Goal: Check status: Check status

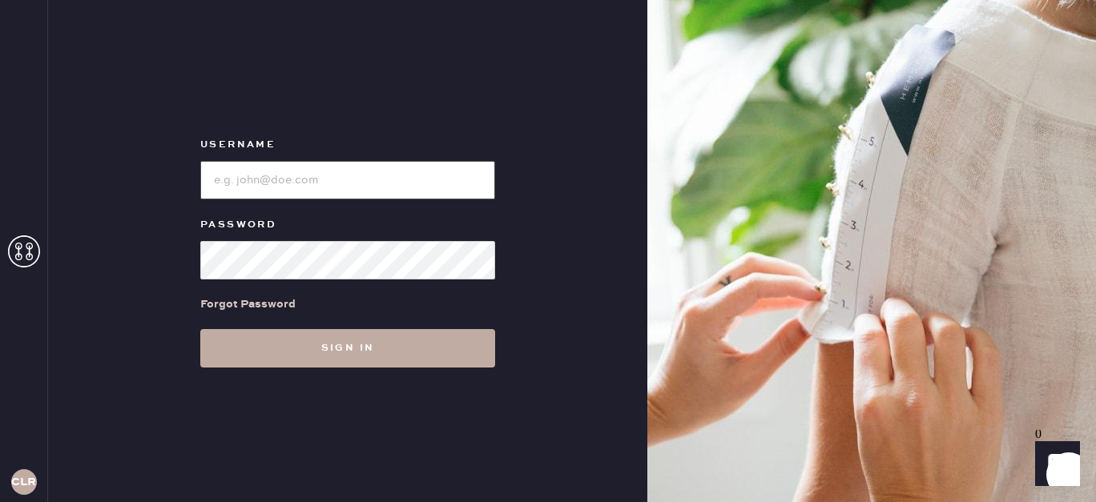
type input "[EMAIL_ADDRESS][DOMAIN_NAME]"
click at [384, 347] on button "Sign in" at bounding box center [347, 348] width 295 height 38
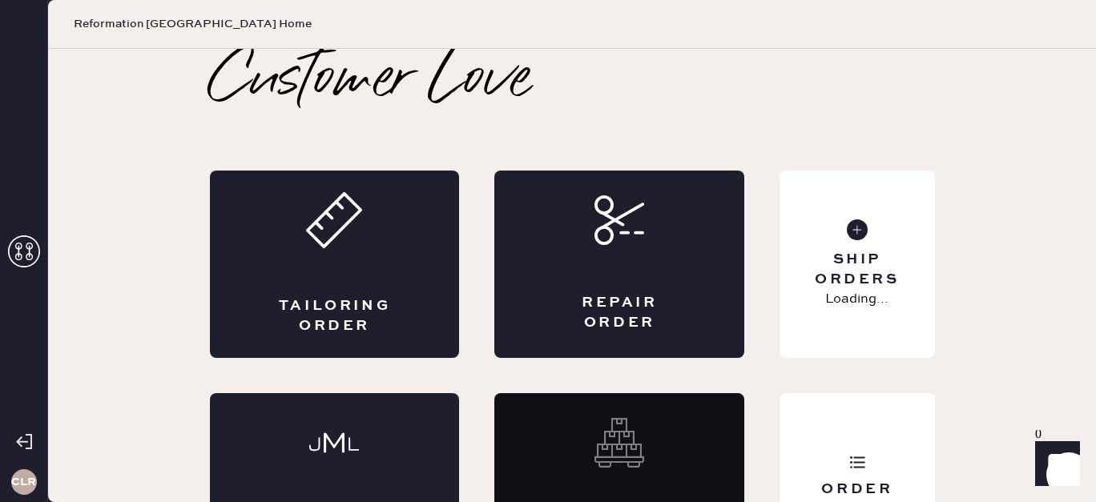
click at [29, 245] on icon at bounding box center [24, 252] width 32 height 32
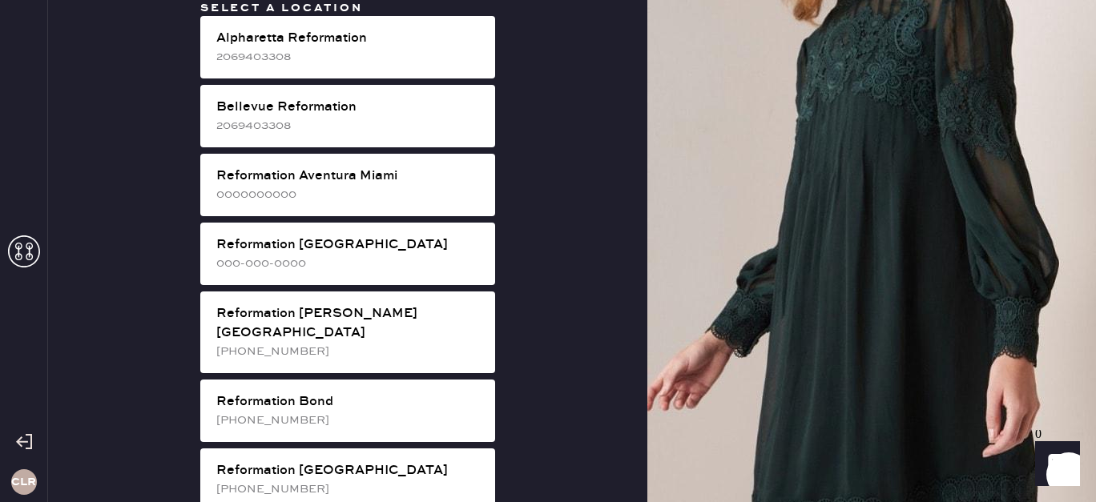
scroll to position [2819, 0]
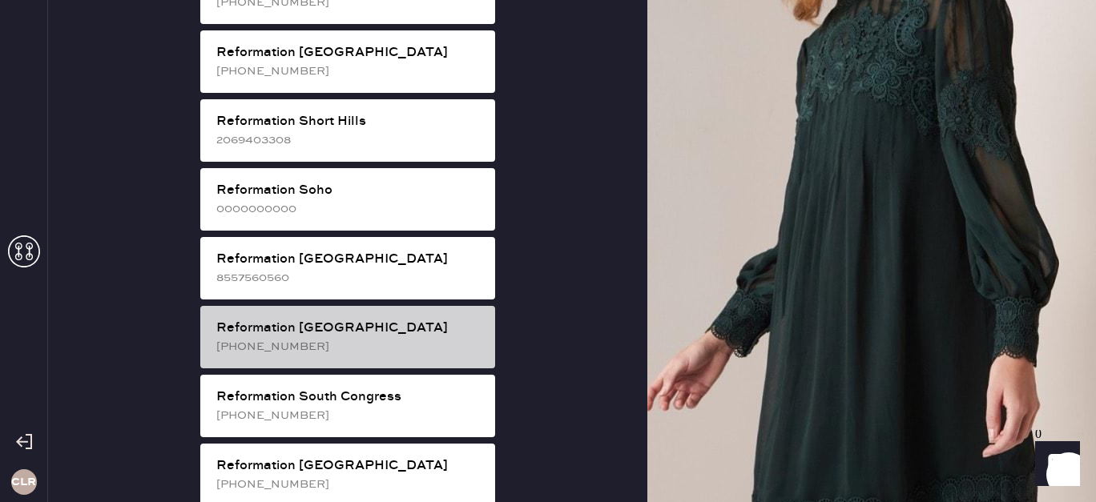
click at [303, 319] on div "Reformation [GEOGRAPHIC_DATA]" at bounding box center [349, 328] width 266 height 19
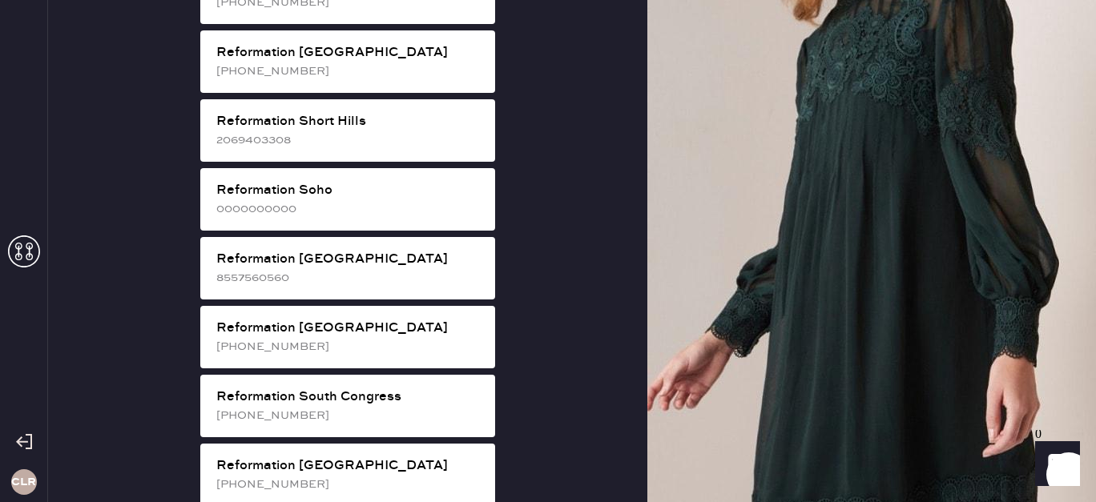
scroll to position [79, 0]
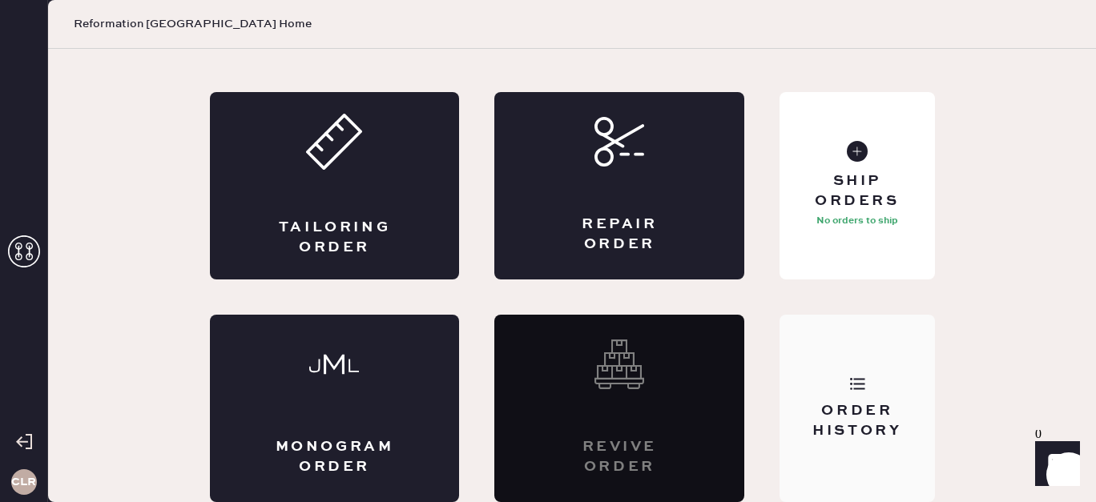
click at [876, 393] on div "Order History" at bounding box center [857, 408] width 155 height 187
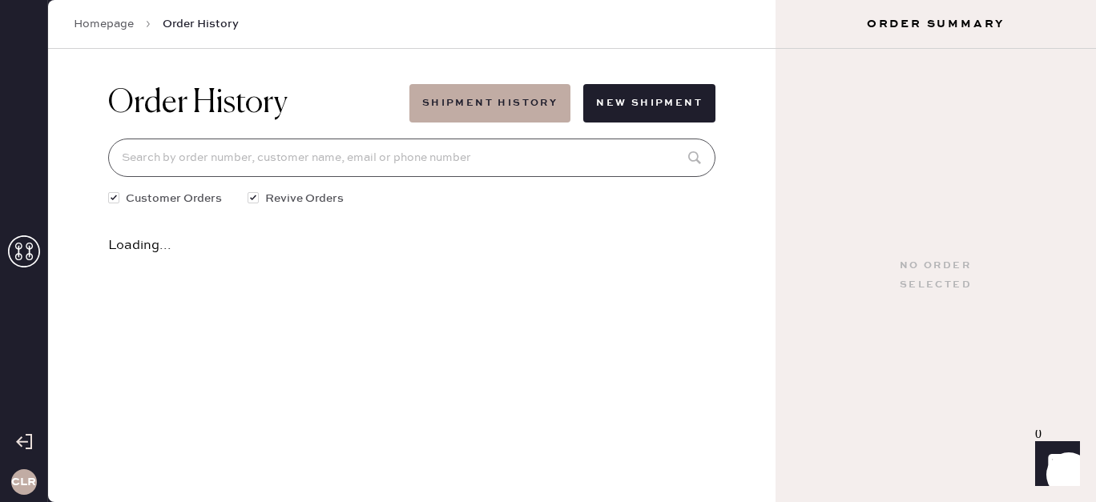
click at [499, 152] on input at bounding box center [411, 158] width 607 height 38
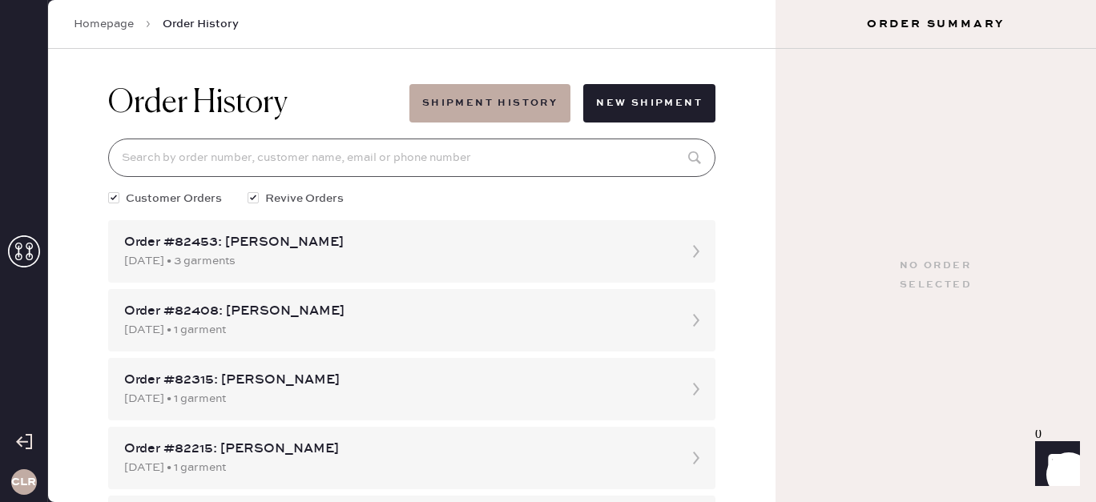
paste input "874012"
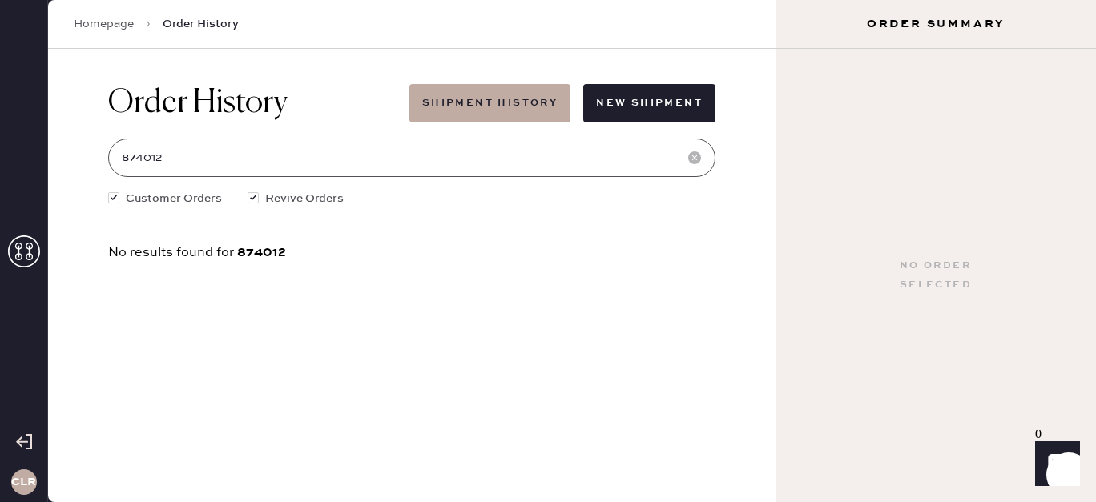
type input "874012"
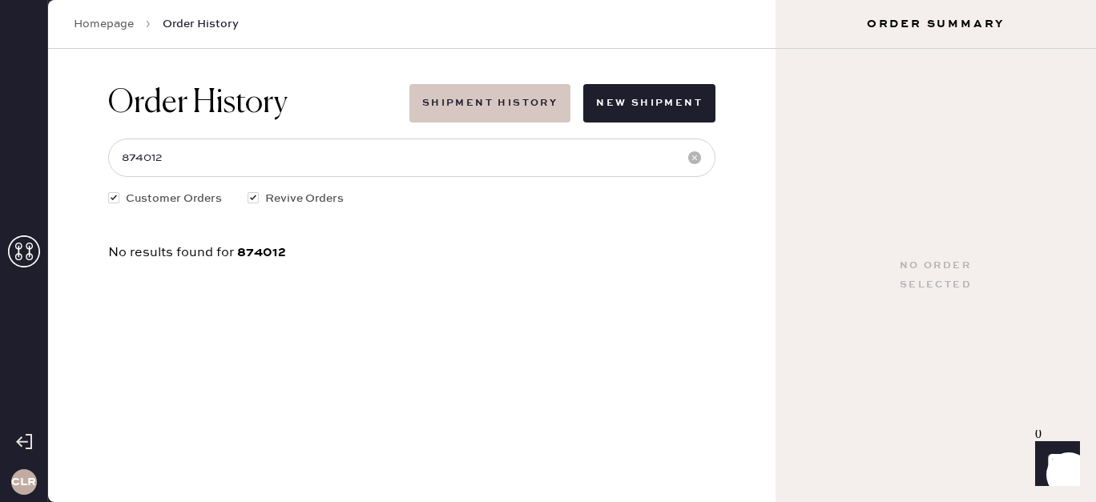
click at [514, 105] on button "Shipment History" at bounding box center [489, 103] width 161 height 38
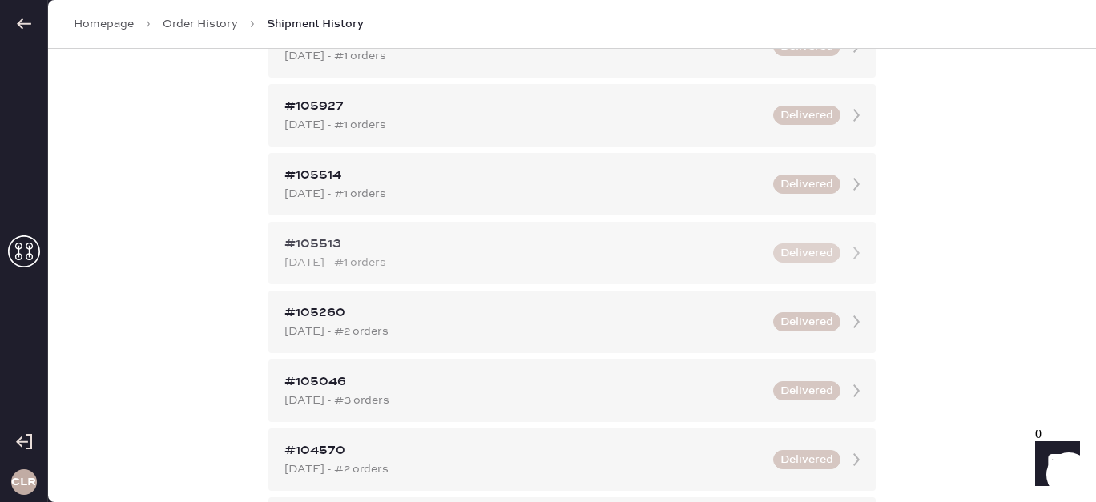
scroll to position [486, 0]
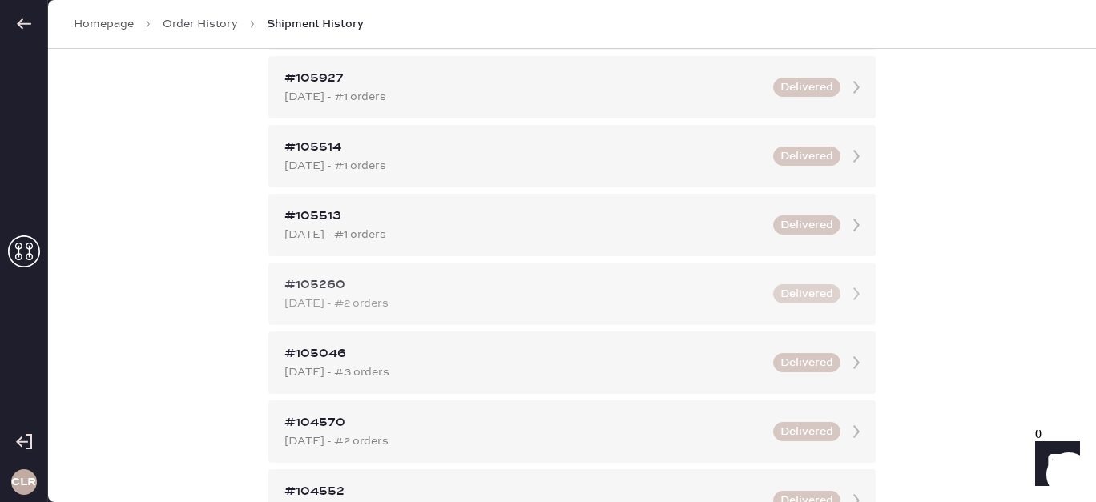
click at [493, 295] on div "[DATE] - #2 orders" at bounding box center [523, 304] width 479 height 18
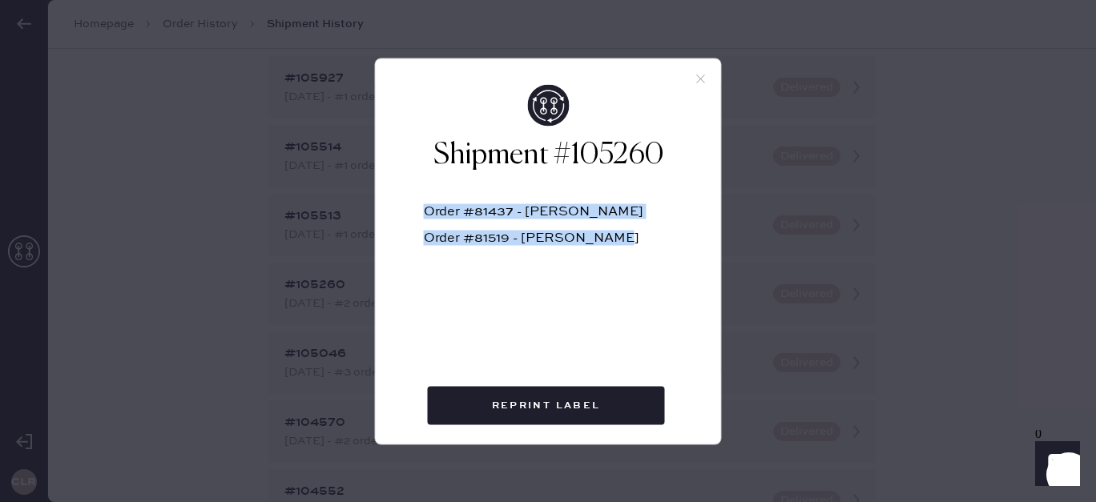
drag, startPoint x: 625, startPoint y: 238, endPoint x: 417, endPoint y: 201, distance: 210.8
click at [417, 201] on div "Shipment #105260 Order #81437 - [PERSON_NAME] Order #81519 - [PERSON_NAME]" at bounding box center [548, 219] width 345 height 270
copy div "Order #81437 - [PERSON_NAME] Order #81519 - [PERSON_NAME]"
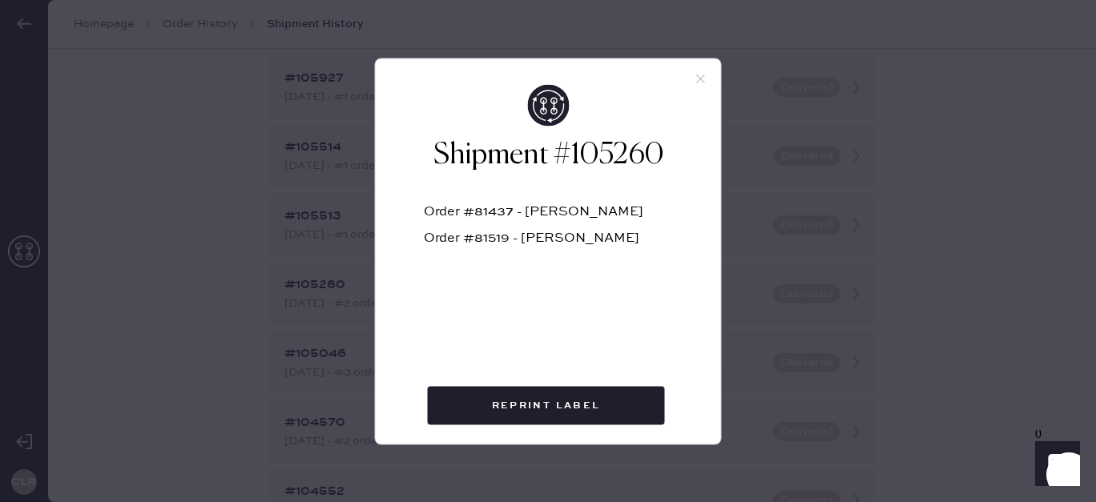
click at [702, 80] on use at bounding box center [700, 79] width 9 height 9
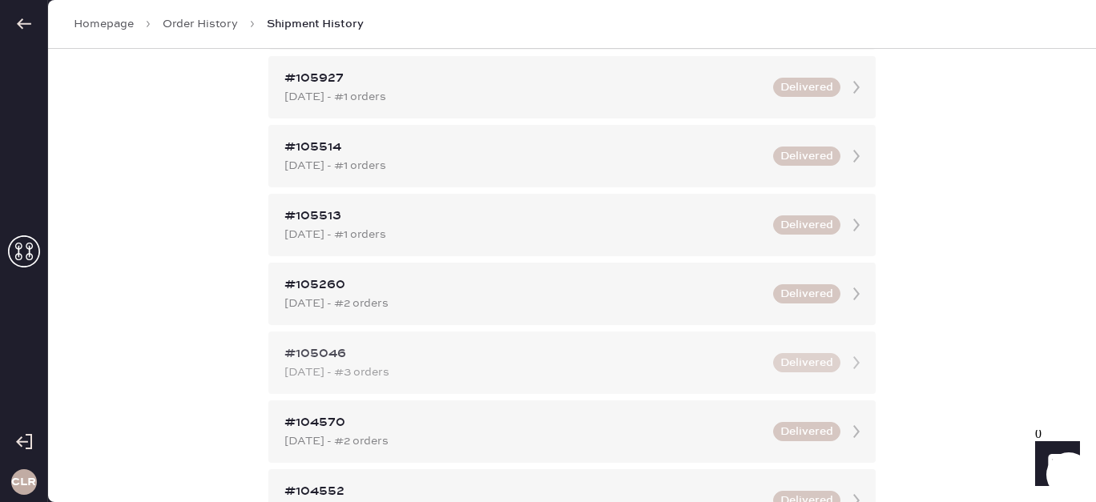
click at [493, 360] on div "#105046" at bounding box center [523, 354] width 479 height 19
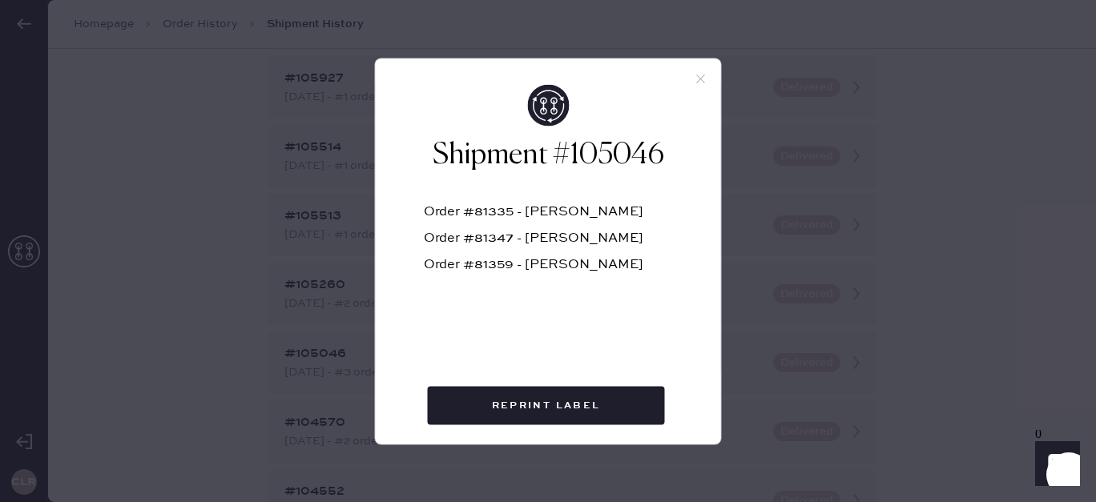
drag, startPoint x: 647, startPoint y: 268, endPoint x: 424, endPoint y: 189, distance: 236.4
click at [424, 189] on div "Order #81335 - [PERSON_NAME] Order #81347 - [PERSON_NAME] Order #81359 - [PERSO…" at bounding box center [548, 277] width 249 height 207
copy div "Order #81335 - [PERSON_NAME] Order #81347 - [PERSON_NAME] Order #81359 - [PERSO…"
click at [905, 248] on div "Shipment #105046 Order #81335 - [PERSON_NAME] Order #81347 - [PERSON_NAME] Orde…" at bounding box center [548, 251] width 1096 height 502
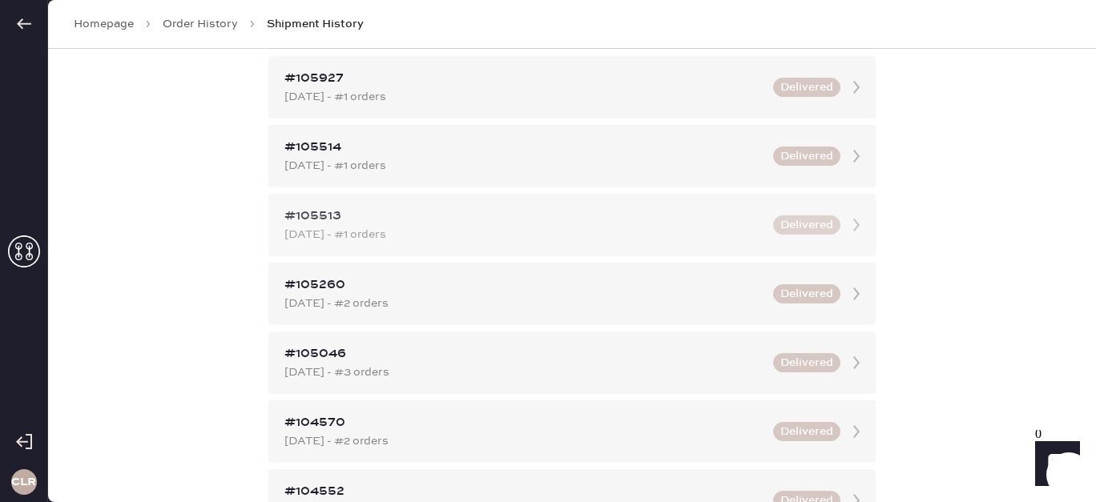
click at [595, 220] on div "#105513" at bounding box center [523, 216] width 479 height 19
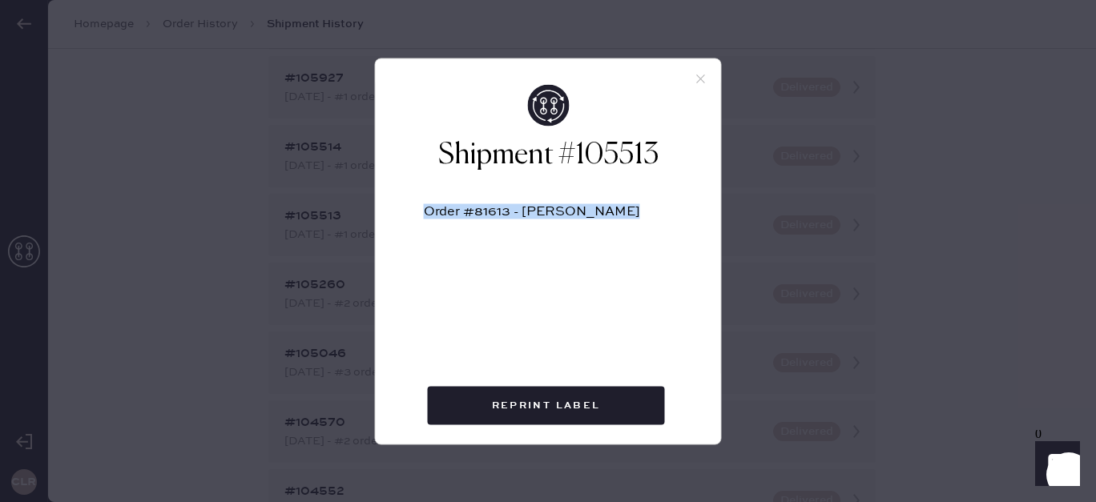
drag, startPoint x: 635, startPoint y: 218, endPoint x: 363, endPoint y: 203, distance: 272.0
click at [363, 203] on div "Shipment #105513 Order #81613 - [PERSON_NAME] Reprint Label" at bounding box center [548, 251] width 1096 height 502
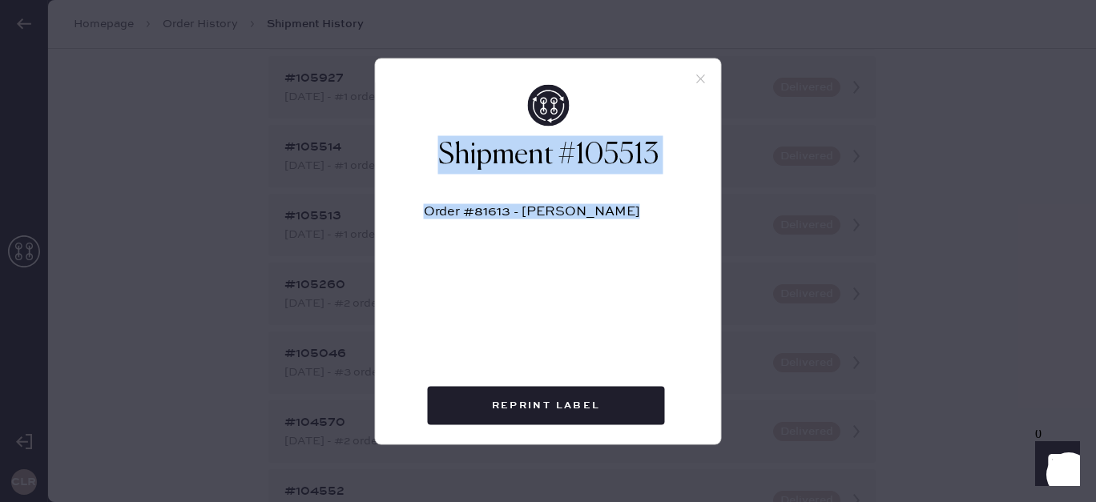
copy div "Shipment #105513 Order #81613 - [PERSON_NAME]"
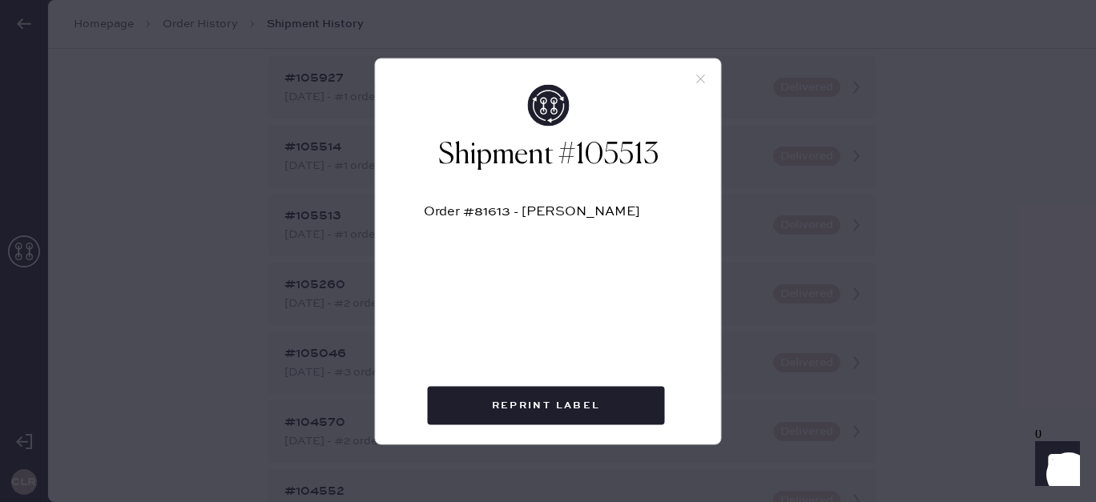
click at [546, 224] on div "Order #81613 - [PERSON_NAME]" at bounding box center [548, 218] width 249 height 26
drag, startPoint x: 623, startPoint y: 219, endPoint x: 425, endPoint y: 212, distance: 198.0
click at [425, 212] on div "Order #81613 - [PERSON_NAME]" at bounding box center [548, 218] width 249 height 26
copy div "Order #81613 - [PERSON_NAME]"
click at [298, 207] on div "Shipment #105513 Order #81613 - [PERSON_NAME] Reprint Label" at bounding box center [548, 251] width 1096 height 502
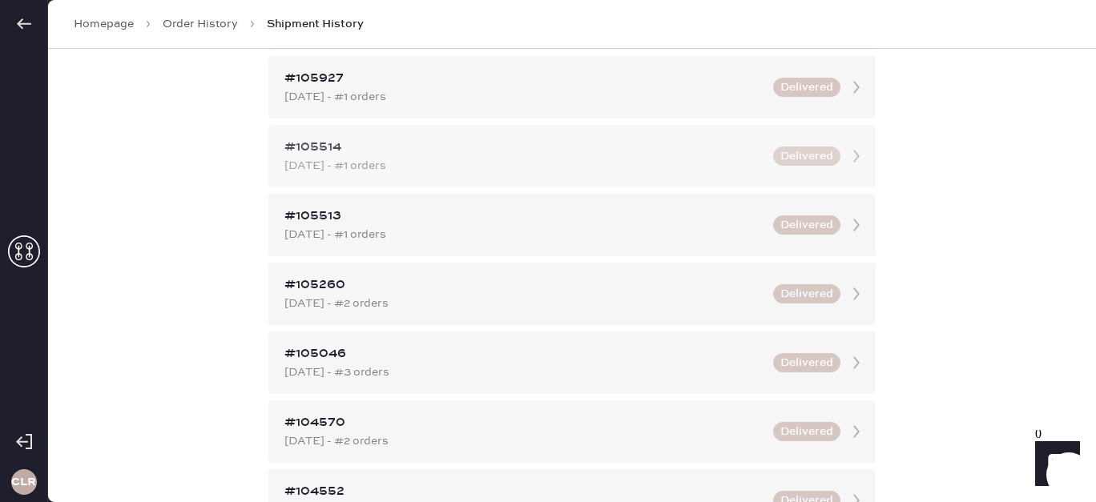
click at [349, 159] on div "[DATE] - #1 orders" at bounding box center [523, 166] width 479 height 18
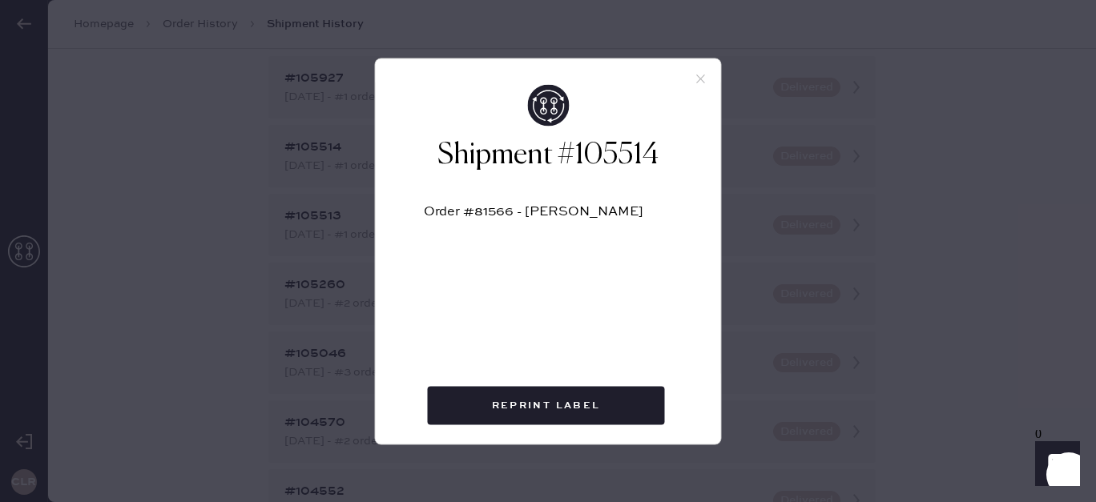
drag, startPoint x: 570, startPoint y: 208, endPoint x: 393, endPoint y: 216, distance: 177.3
click at [385, 207] on div "Shipment #105514 Order #81566 - [PERSON_NAME]" at bounding box center [548, 206] width 345 height 244
copy div "Order #81566 - [PERSON_NAME]"
click at [701, 77] on use at bounding box center [700, 79] width 9 height 9
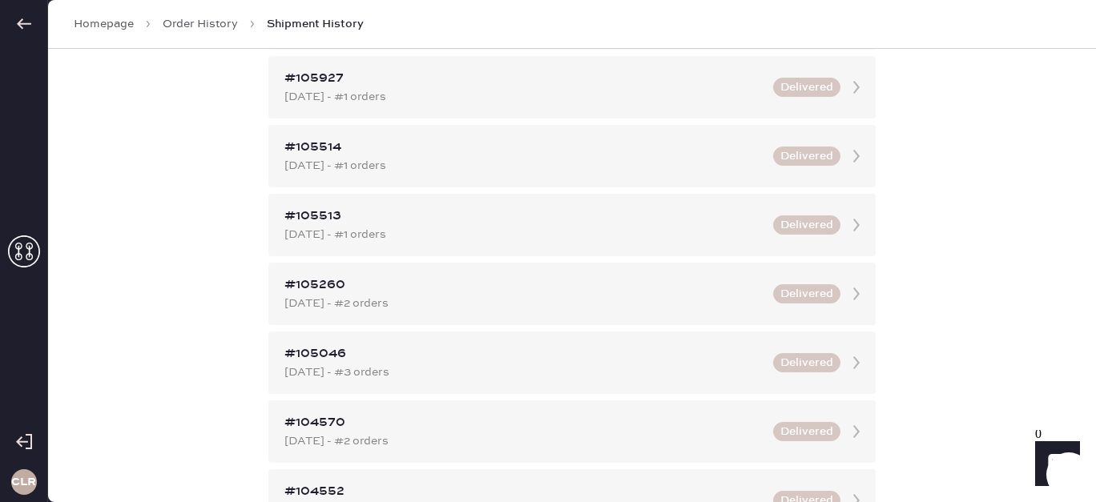
click at [213, 24] on link "Order History" at bounding box center [200, 24] width 75 height 16
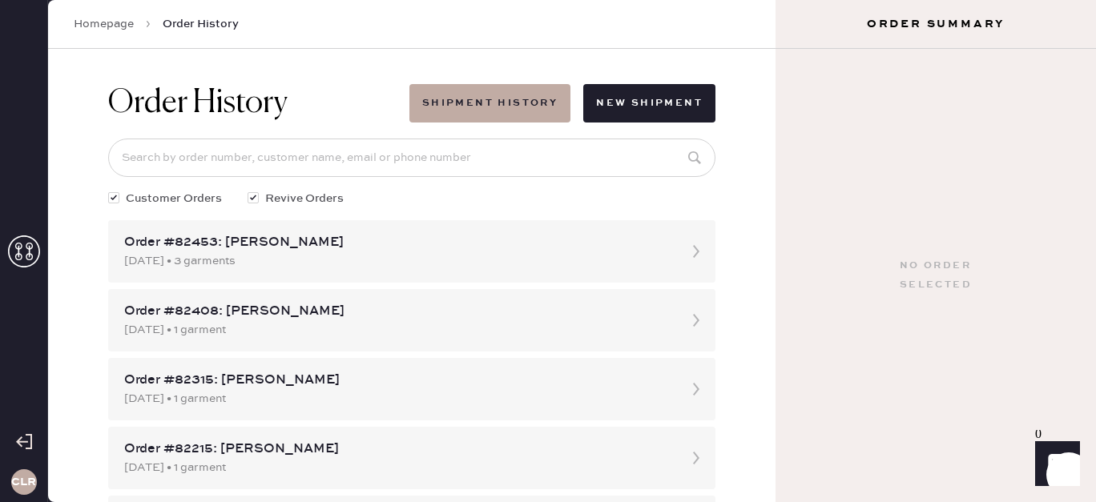
click at [586, 147] on input at bounding box center [411, 158] width 607 height 38
paste input "81437"
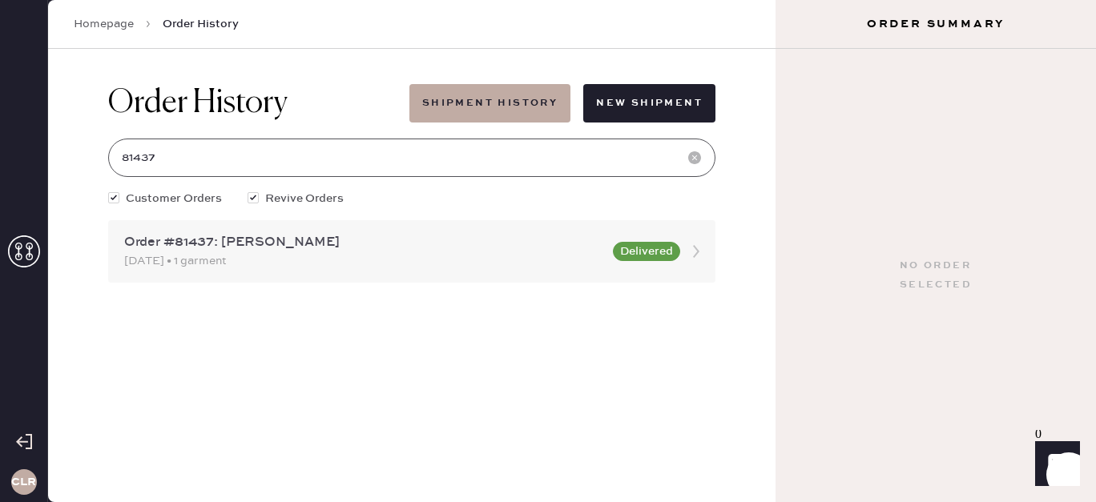
type input "81437"
click at [402, 245] on div "Order #81437: [PERSON_NAME]" at bounding box center [363, 242] width 479 height 19
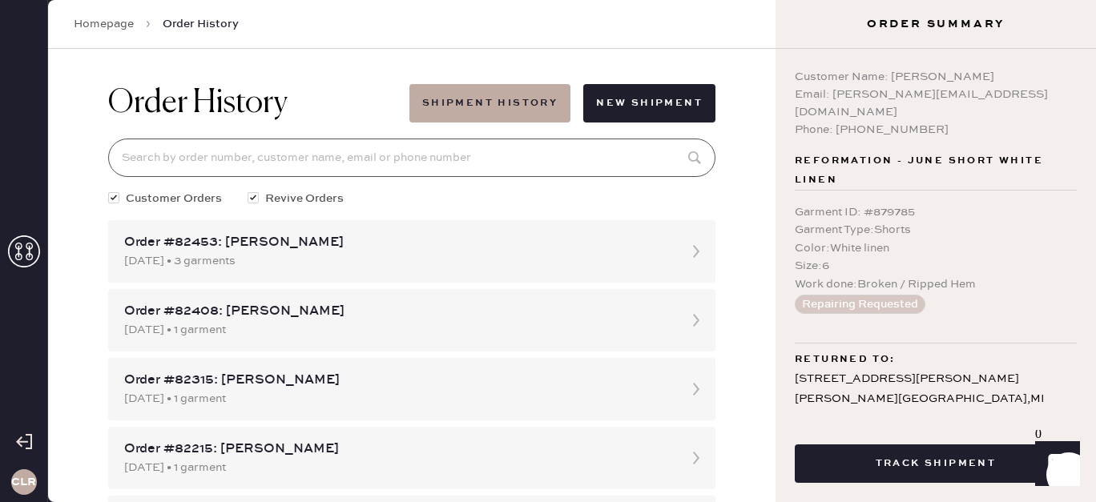
click at [627, 159] on input at bounding box center [411, 158] width 607 height 38
paste input "81519"
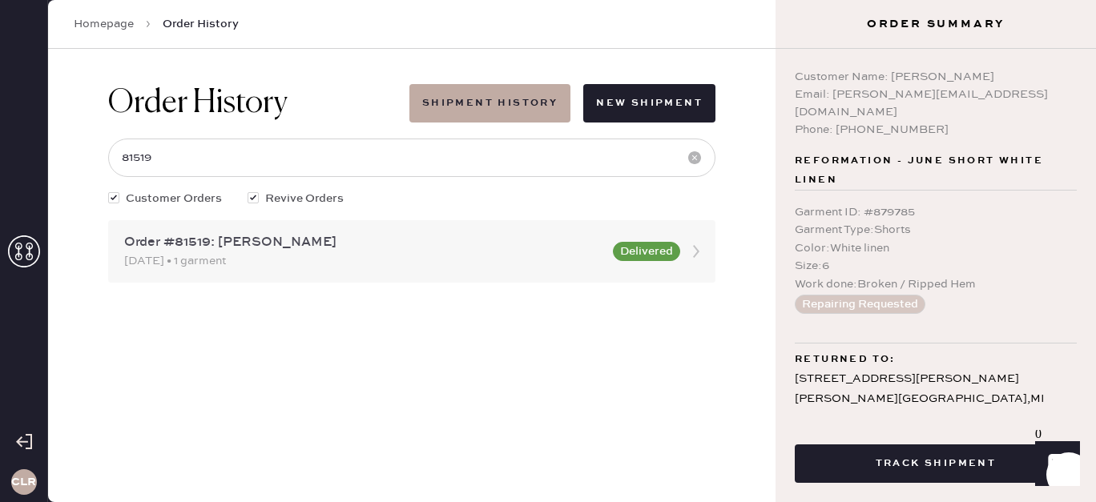
click at [385, 248] on div "Order #81519: [PERSON_NAME]" at bounding box center [363, 242] width 479 height 19
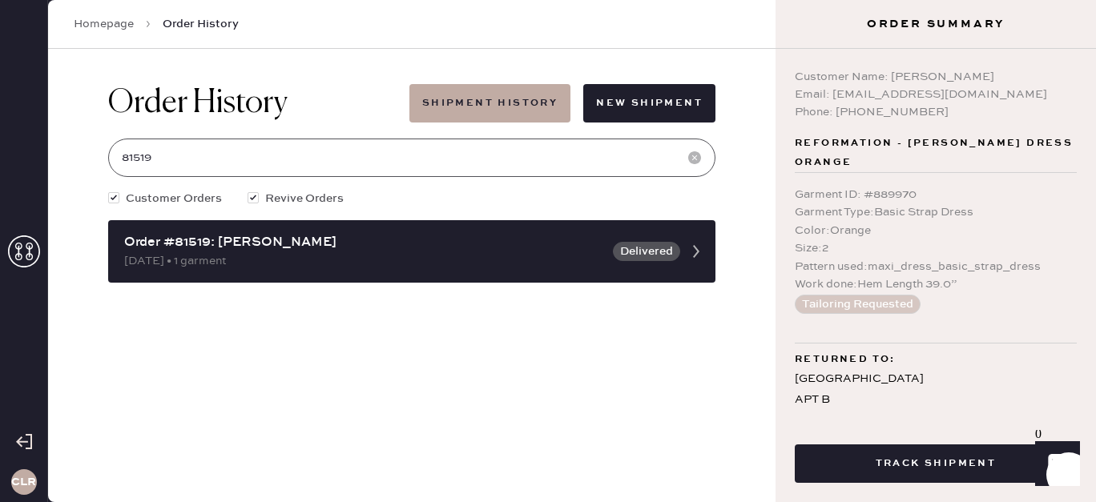
click at [227, 160] on input "81519" at bounding box center [411, 158] width 607 height 38
paste input "335"
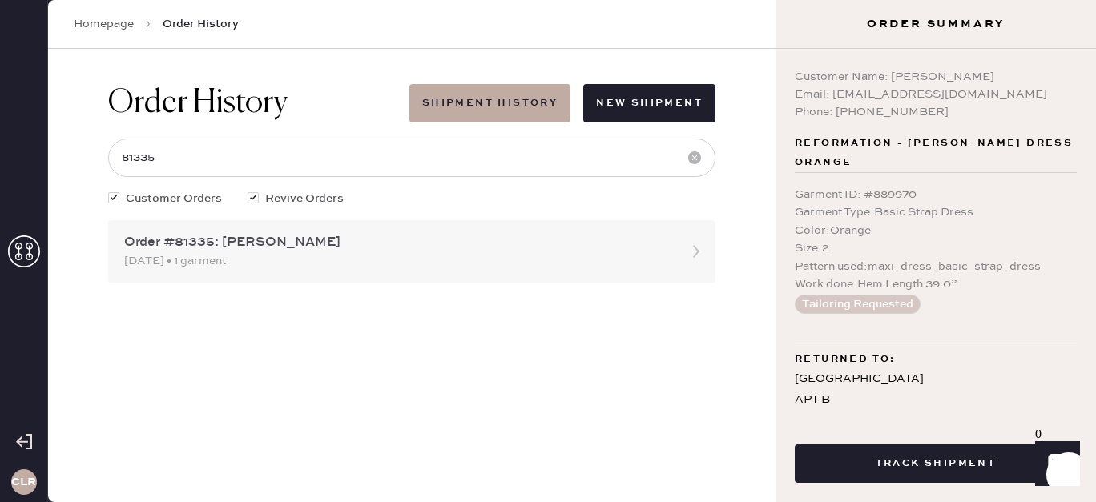
click at [276, 256] on div "[DATE] • 1 garment" at bounding box center [397, 261] width 546 height 18
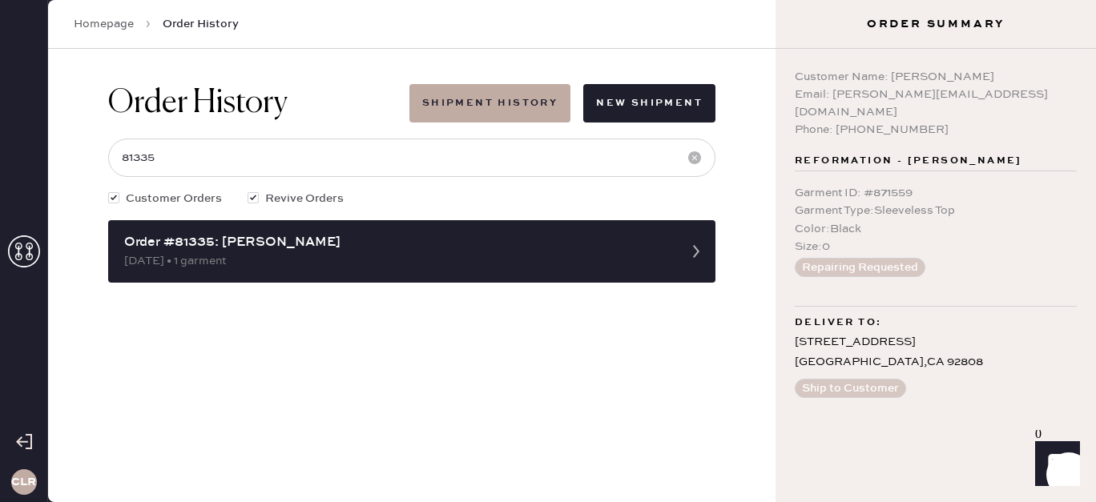
click at [366, 381] on div "Order History Shipment History New Shipment 81335 Customer Orders Revive Orders…" at bounding box center [412, 275] width 728 height 453
click at [347, 148] on input "81335" at bounding box center [411, 158] width 607 height 38
paste input "47"
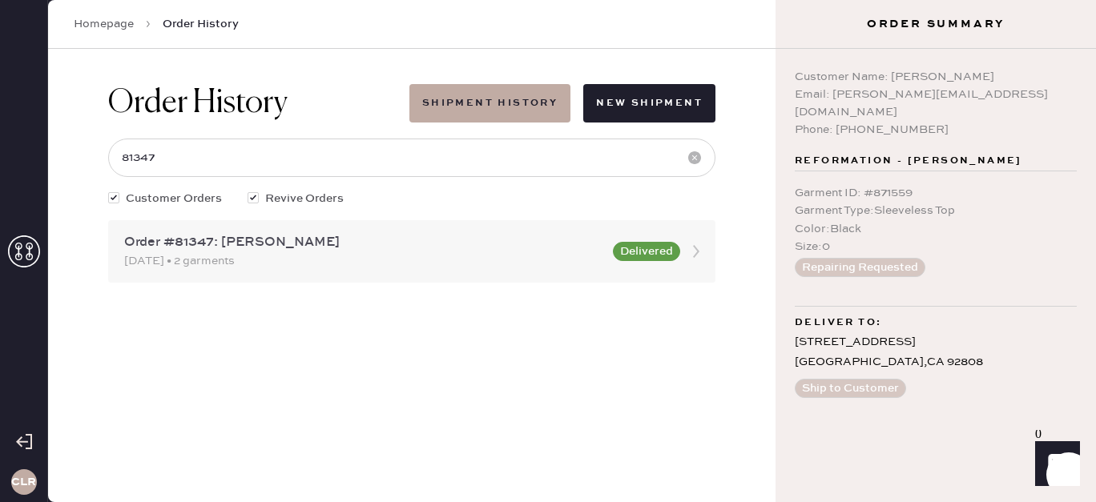
click at [397, 260] on div "[DATE] • 2 garments" at bounding box center [363, 261] width 479 height 18
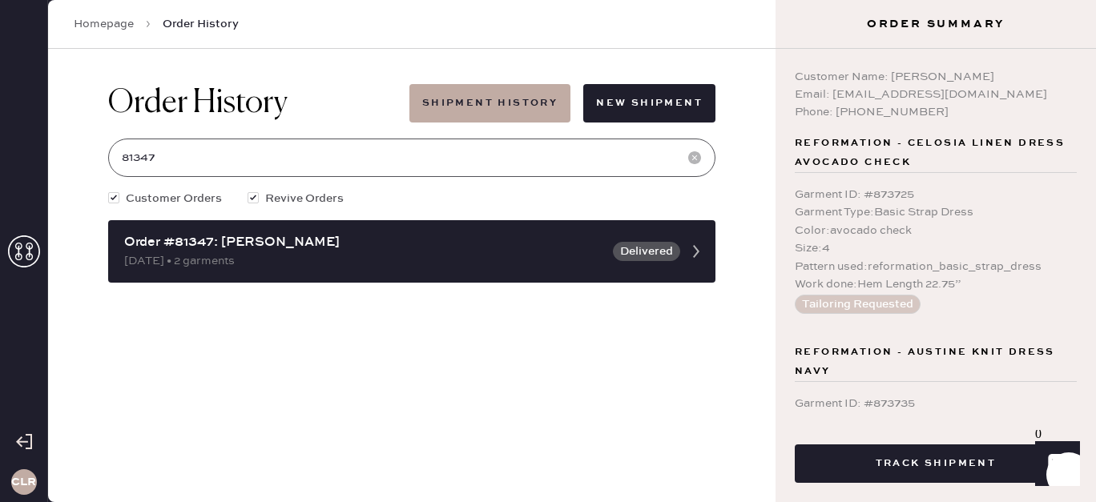
click at [257, 162] on input "81347" at bounding box center [411, 158] width 607 height 38
paste input "59"
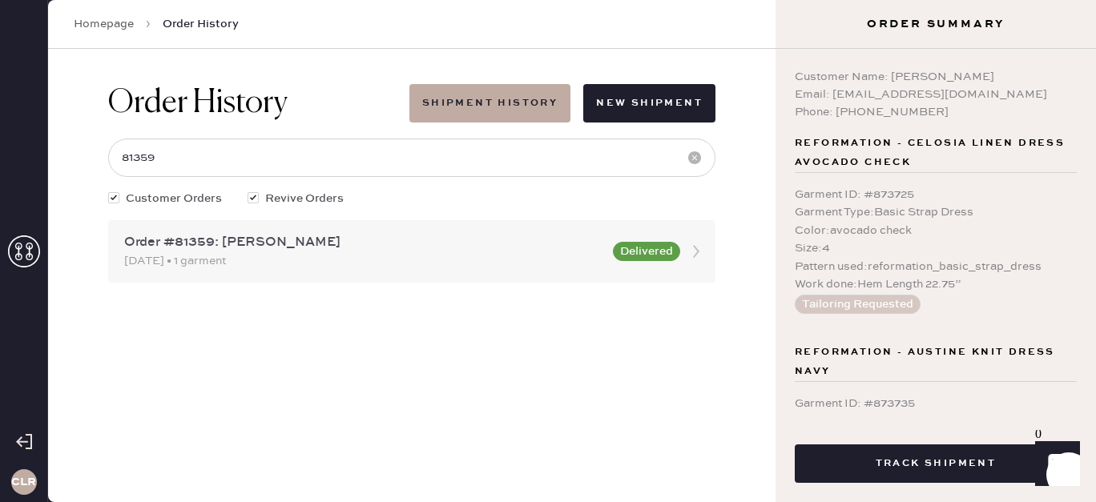
click at [438, 256] on div "[DATE] • 1 garment" at bounding box center [363, 261] width 479 height 18
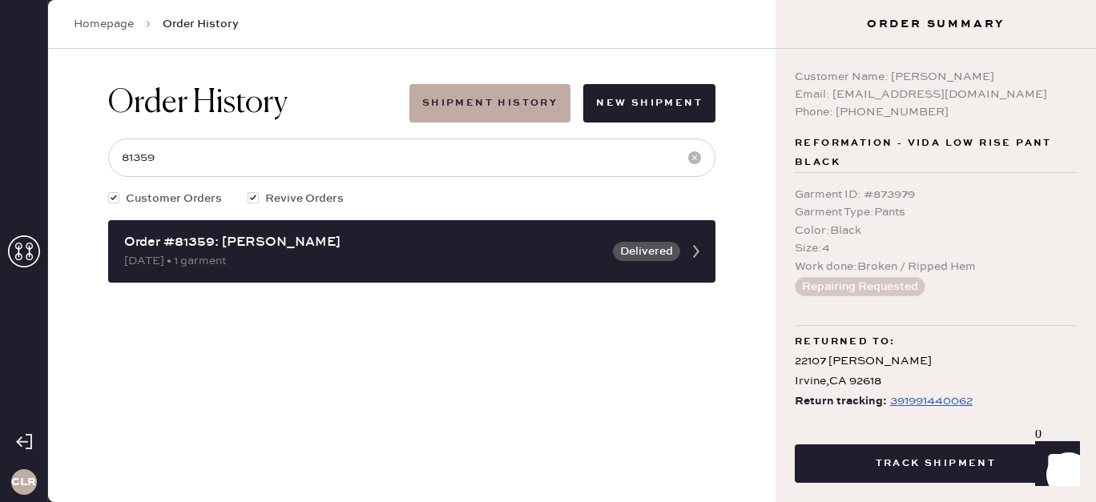
scroll to position [25, 0]
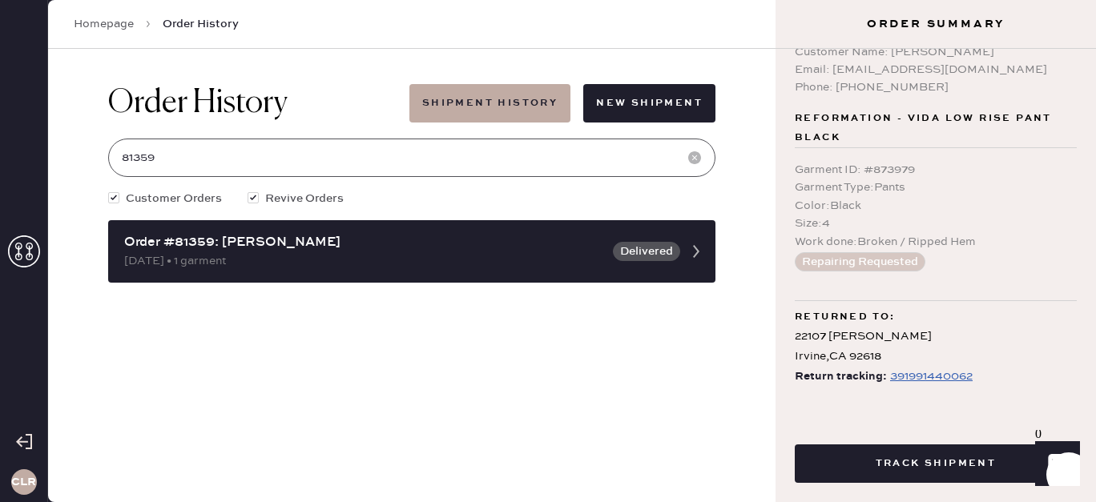
click at [202, 147] on input "81359" at bounding box center [411, 158] width 607 height 38
paste input "613"
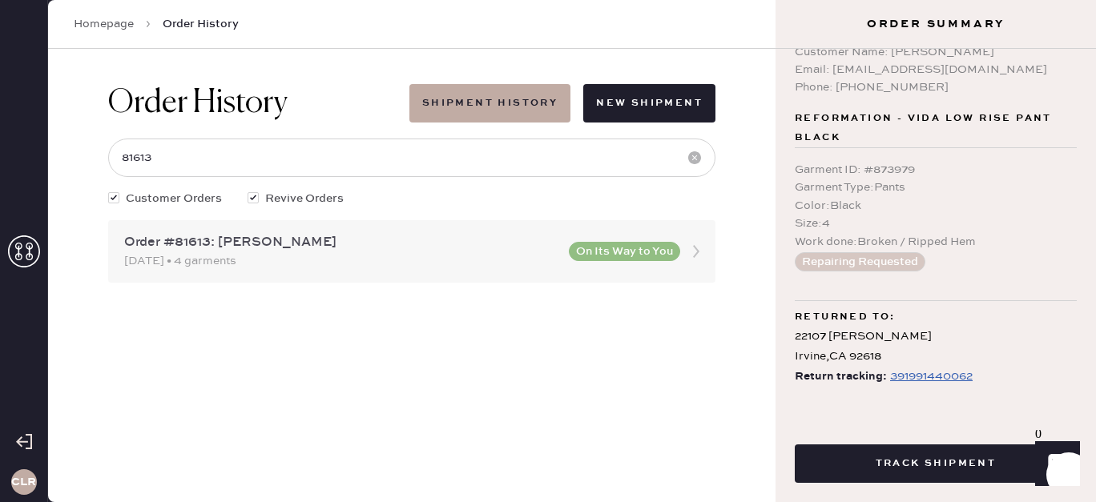
click at [292, 244] on div "Order #81613: [PERSON_NAME]" at bounding box center [341, 242] width 435 height 19
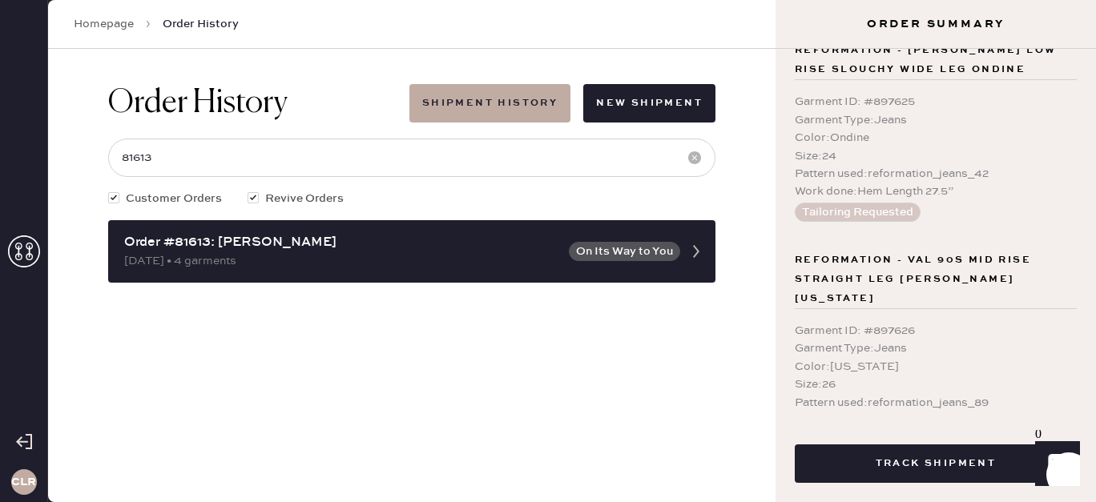
scroll to position [711, 0]
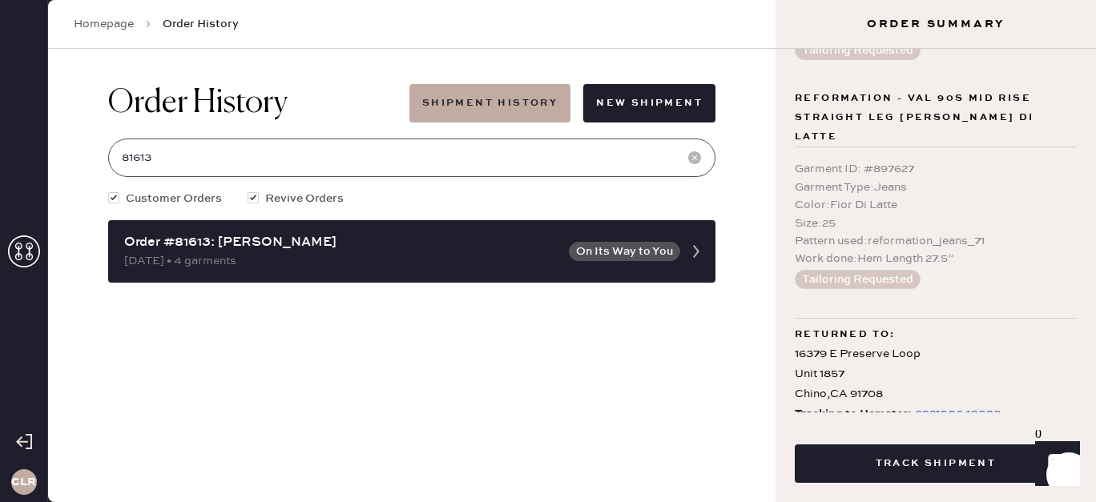
click at [193, 150] on input "81613" at bounding box center [411, 158] width 607 height 38
paste input "566"
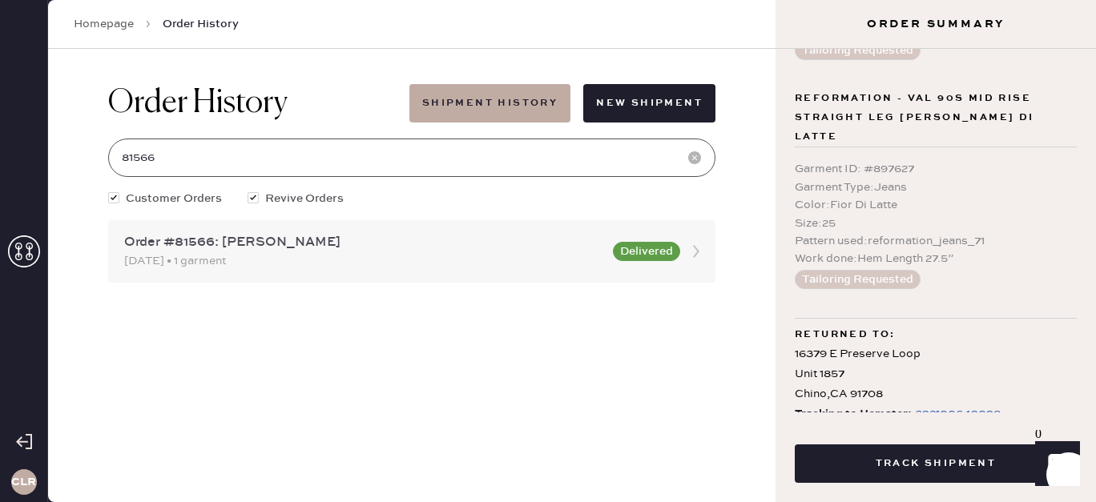
type input "81566"
click at [252, 241] on div "Order #81566: [PERSON_NAME]" at bounding box center [363, 242] width 479 height 19
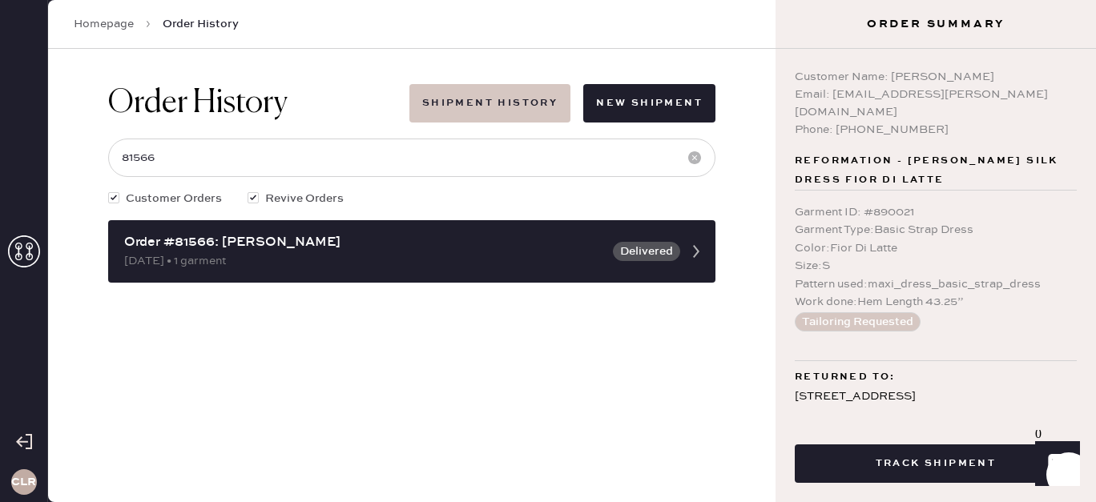
click at [485, 121] on button "Shipment History" at bounding box center [489, 103] width 161 height 38
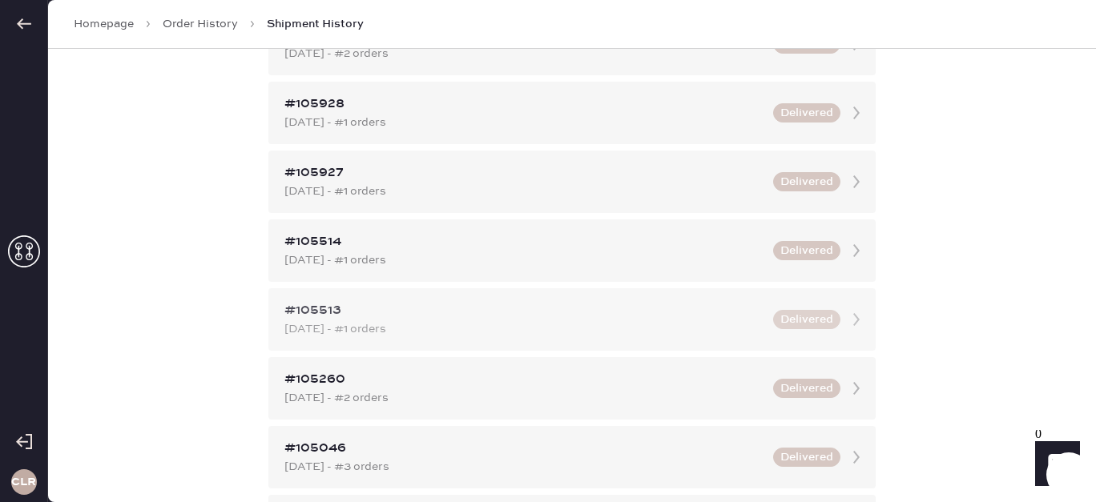
scroll to position [377, 0]
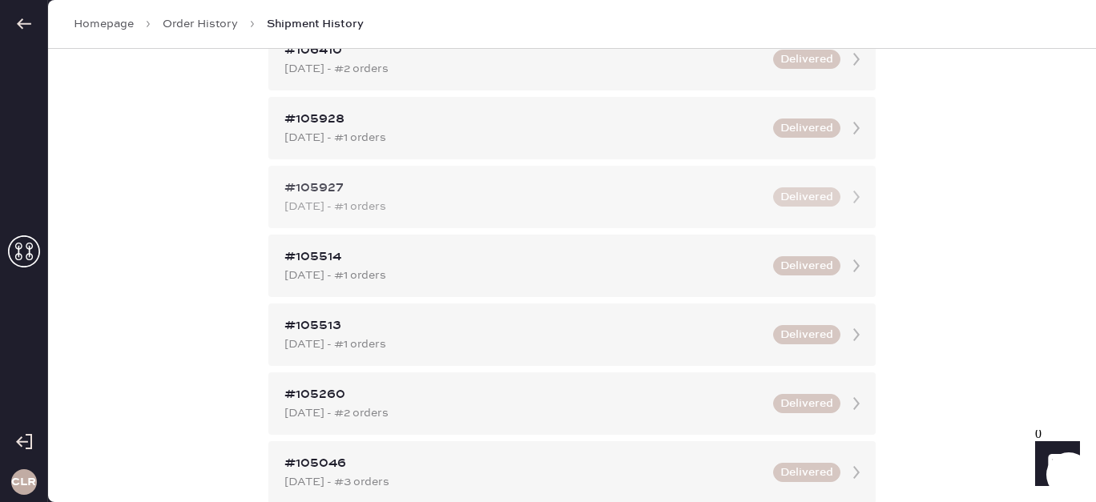
drag, startPoint x: 502, startPoint y: 200, endPoint x: 301, endPoint y: 216, distance: 201.0
click at [301, 216] on div "#105927 [DATE] - #1 orders Delivered" at bounding box center [571, 197] width 607 height 62
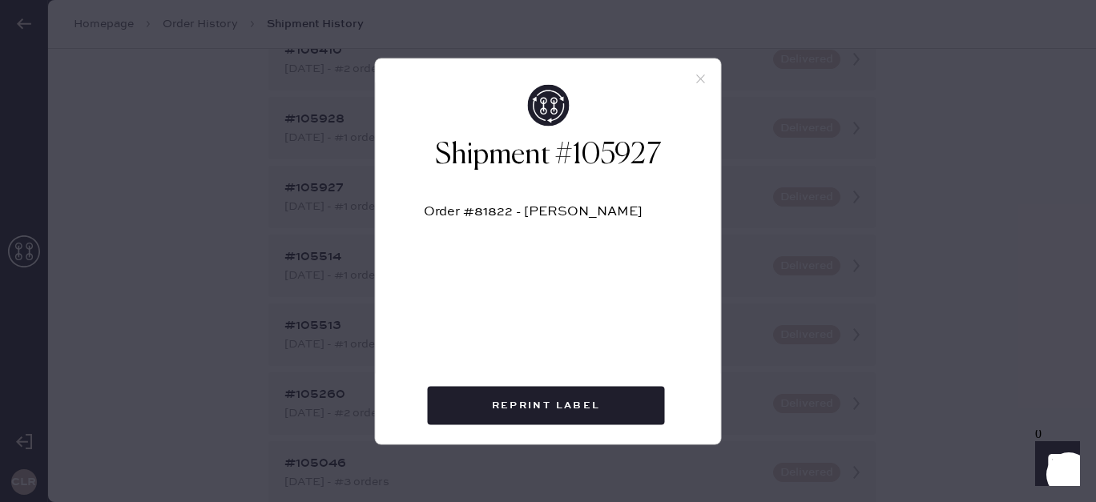
click at [703, 80] on icon at bounding box center [701, 78] width 14 height 14
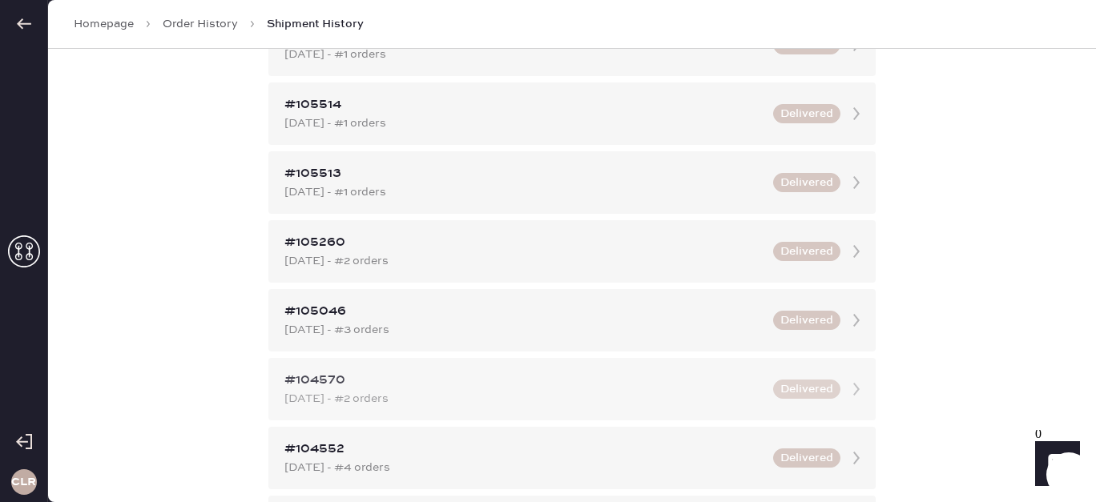
scroll to position [657, 0]
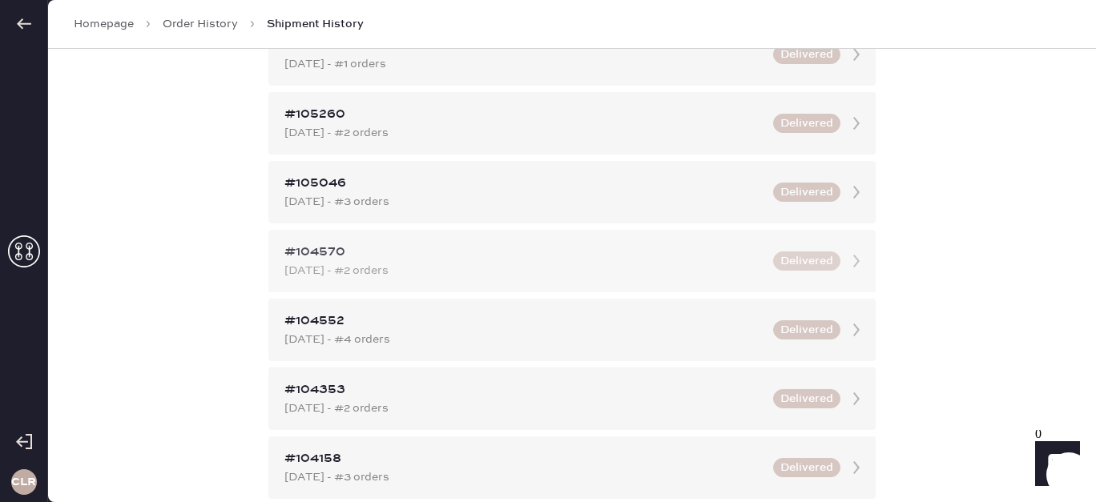
click at [353, 264] on div "[DATE] - #2 orders" at bounding box center [523, 271] width 479 height 18
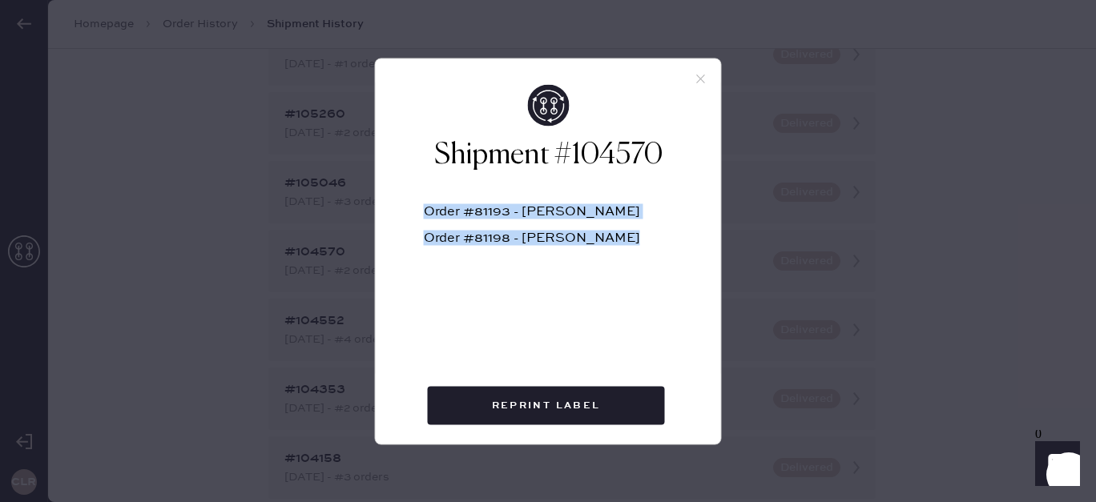
drag, startPoint x: 631, startPoint y: 242, endPoint x: 417, endPoint y: 198, distance: 218.4
click at [417, 198] on div "Shipment #104570 Order #81193 - [PERSON_NAME] Order #81198 - [PERSON_NAME]" at bounding box center [548, 219] width 345 height 270
copy div "Order #81193 - [PERSON_NAME] Order #81198 - [PERSON_NAME]"
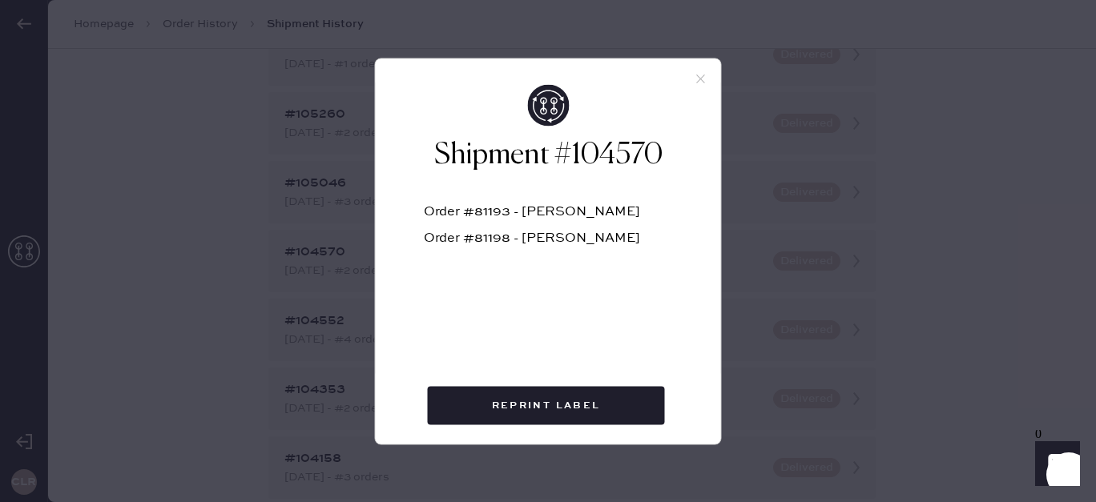
click at [216, 375] on div "Shipment #104570 Order #81193 - [PERSON_NAME] Order #81198 - [PERSON_NAME] Repr…" at bounding box center [548, 251] width 1096 height 502
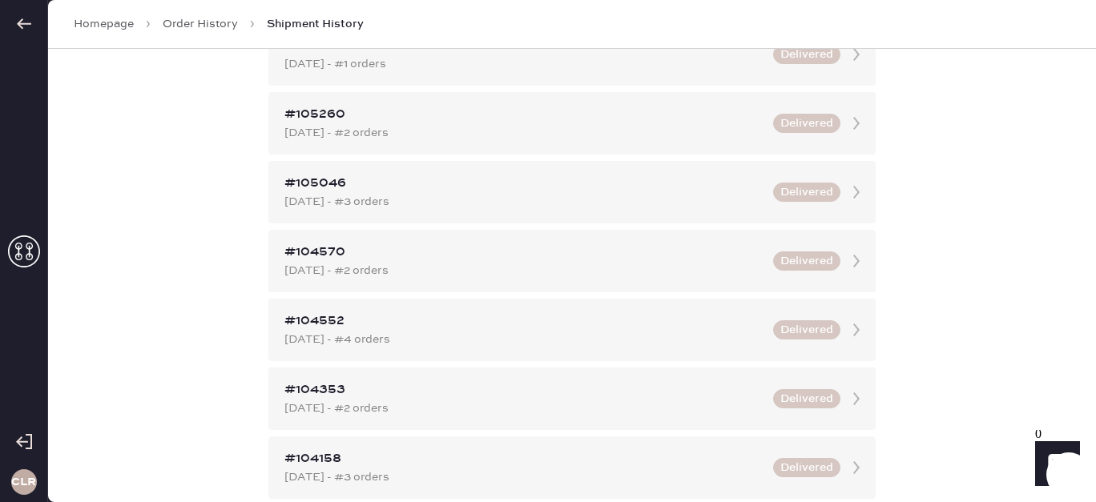
click at [23, 248] on icon at bounding box center [24, 252] width 32 height 32
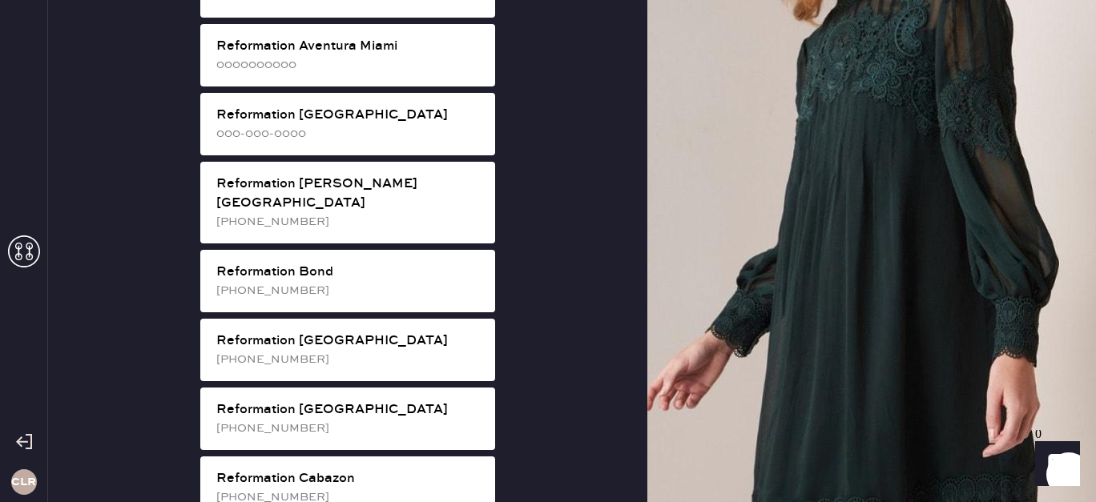
scroll to position [2819, 0]
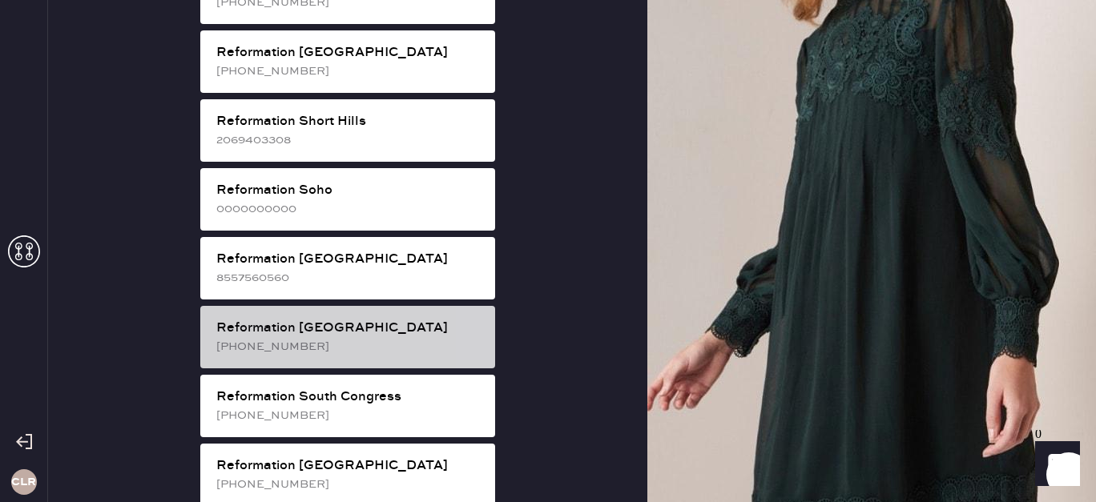
click at [404, 306] on div "Reformation [GEOGRAPHIC_DATA] [PHONE_NUMBER]" at bounding box center [347, 337] width 295 height 62
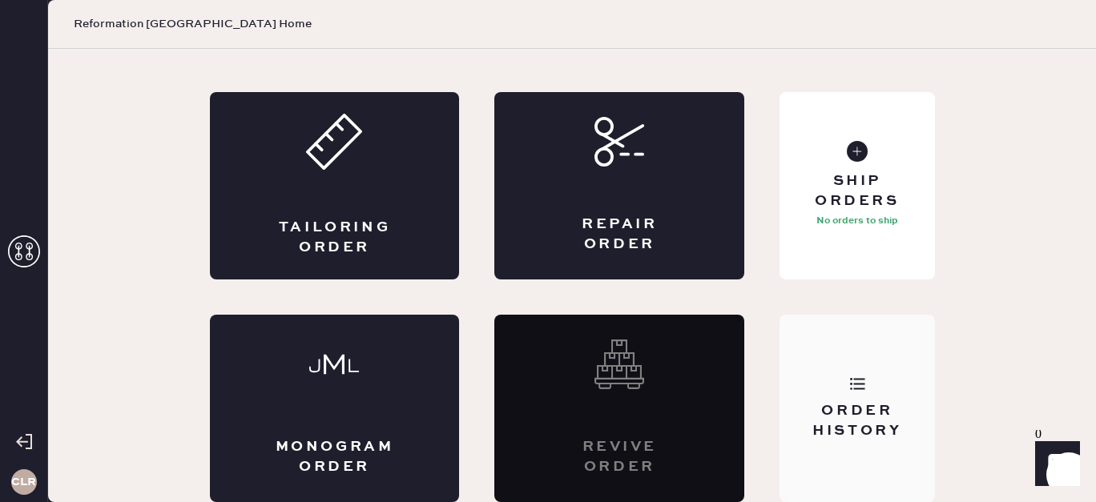
click at [851, 383] on use at bounding box center [857, 384] width 15 height 12
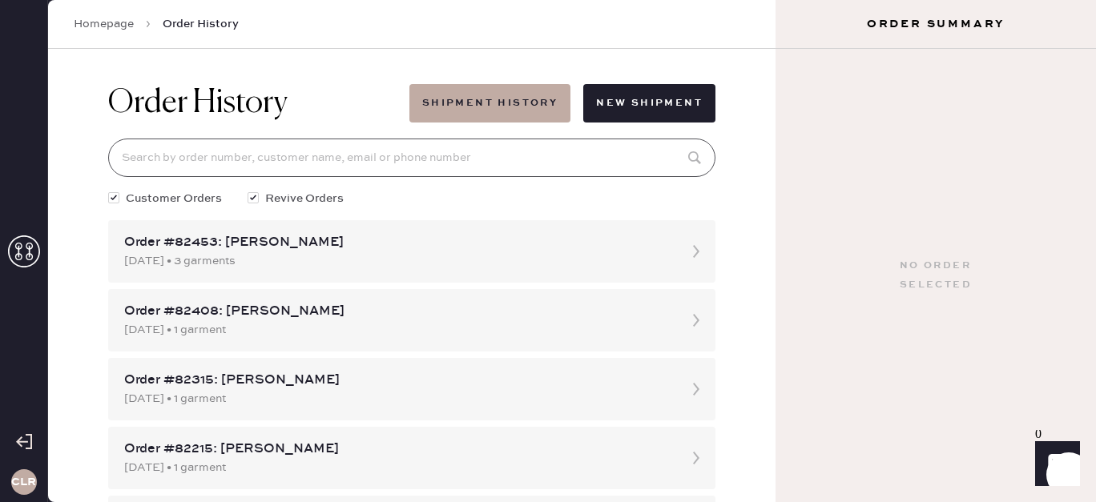
click at [486, 163] on input at bounding box center [411, 158] width 607 height 38
paste input "81193"
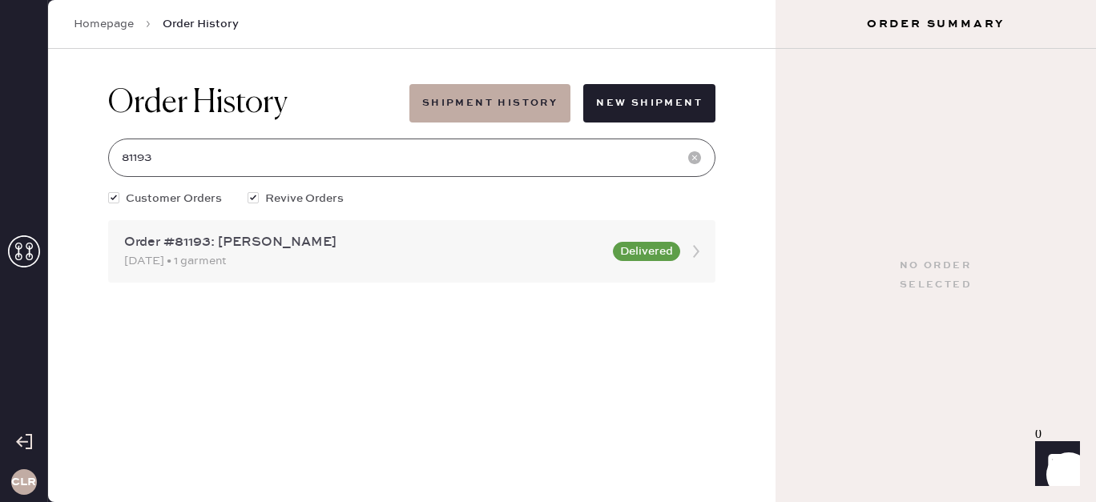
type input "81193"
click at [454, 250] on div "Order #81193: [PERSON_NAME]" at bounding box center [363, 242] width 479 height 19
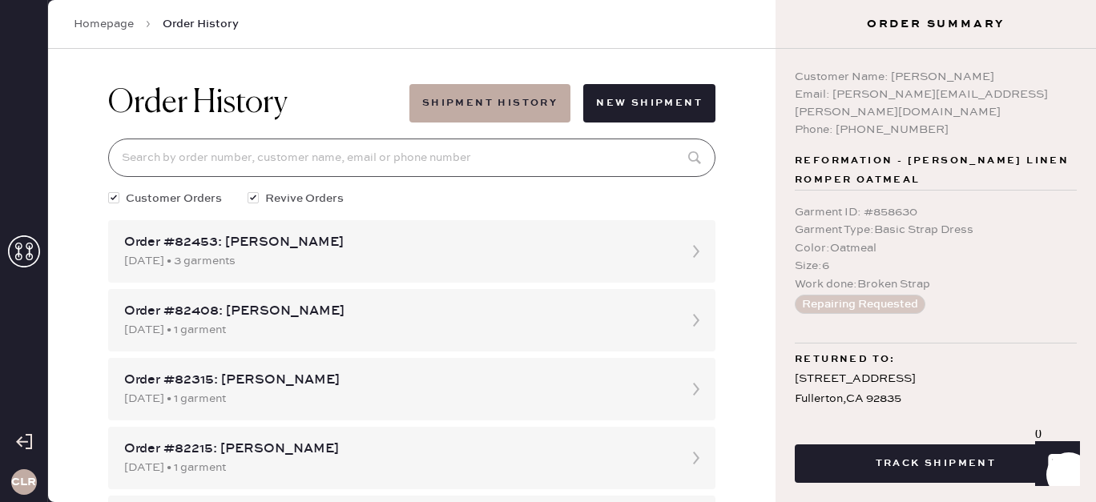
click at [585, 165] on input at bounding box center [411, 158] width 607 height 38
paste input "81193"
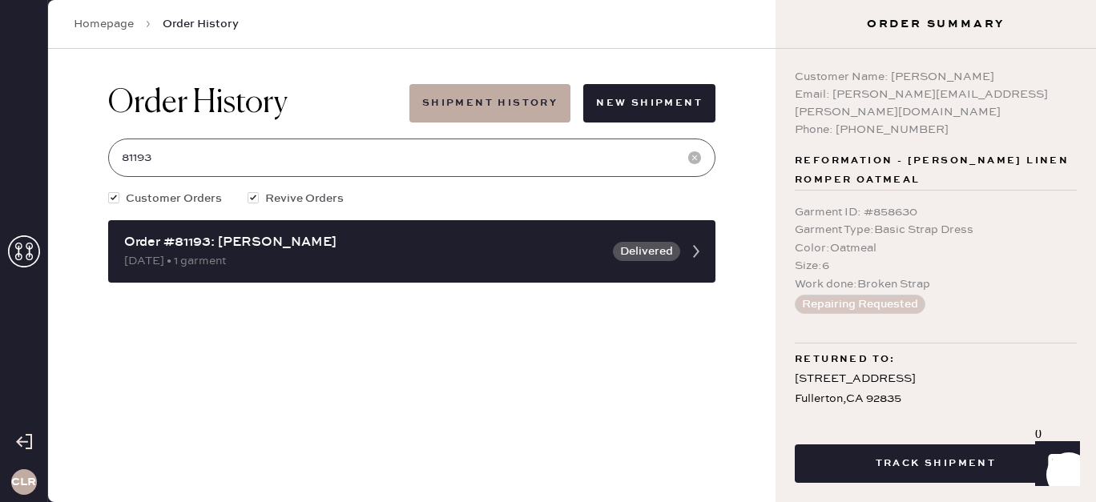
click at [212, 163] on input "81193" at bounding box center [411, 158] width 607 height 38
paste input "8"
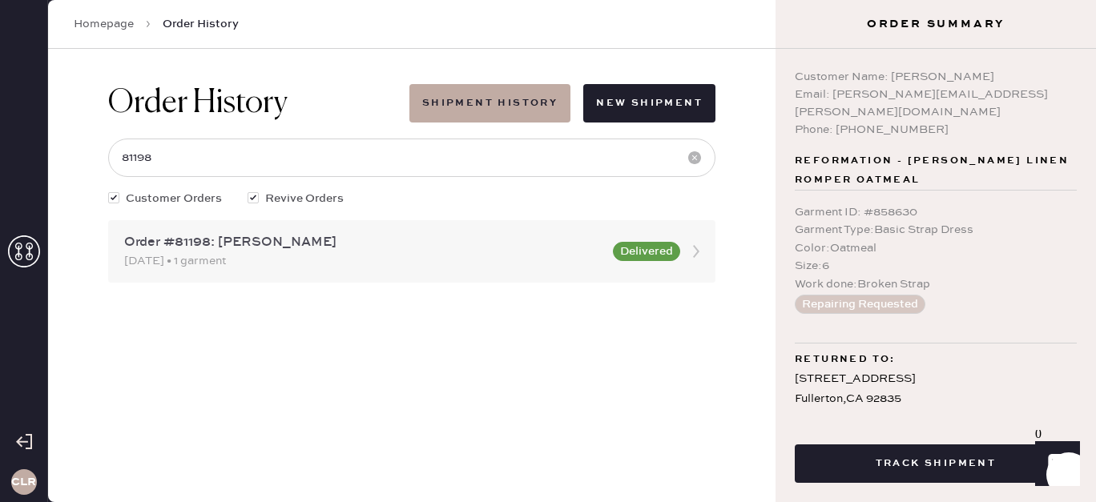
click at [363, 264] on div "[DATE] • 1 garment" at bounding box center [363, 261] width 479 height 18
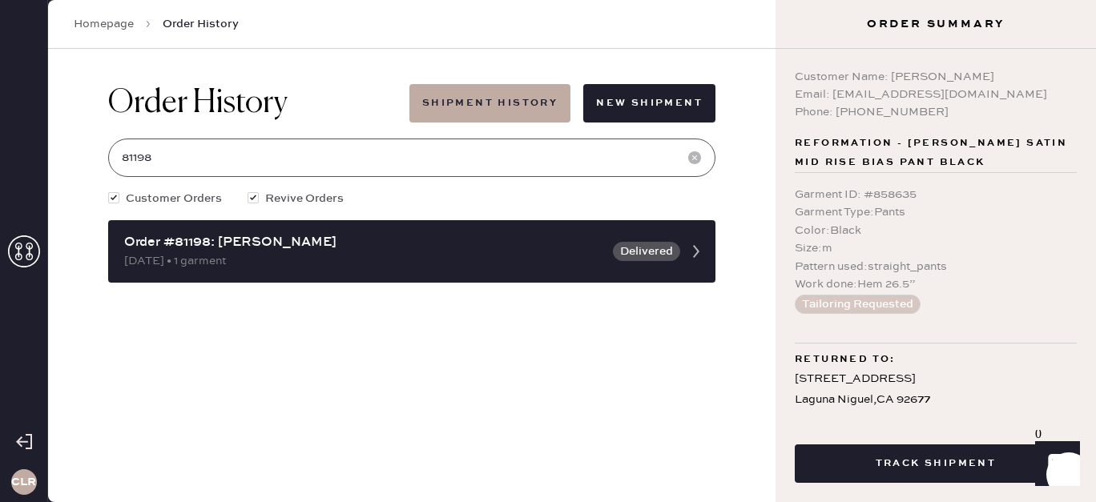
click at [266, 157] on input "81198" at bounding box center [411, 158] width 607 height 38
paste input "74012"
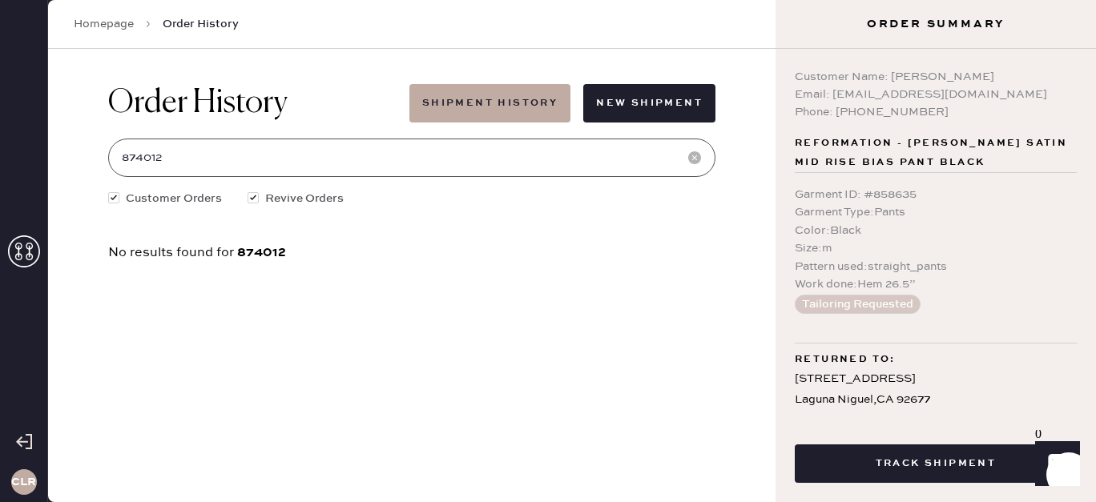
click at [266, 157] on input "874012" at bounding box center [411, 158] width 607 height 38
type input "874012"
click at [27, 244] on icon at bounding box center [24, 252] width 32 height 32
